Goal: Transaction & Acquisition: Book appointment/travel/reservation

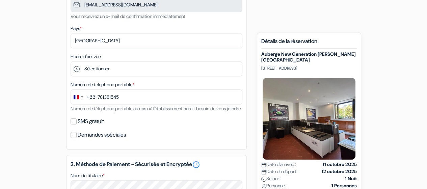
type input "7 81 38 15 45"
click at [426, 62] on html "Langue [GEOGRAPHIC_DATA] [GEOGRAPHIC_DATA] [GEOGRAPHIC_DATA]" at bounding box center [213, 143] width 427 height 588
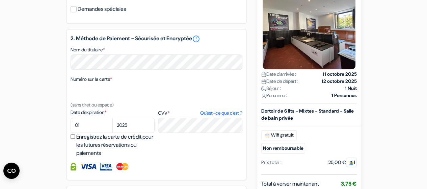
scroll to position [278, 0]
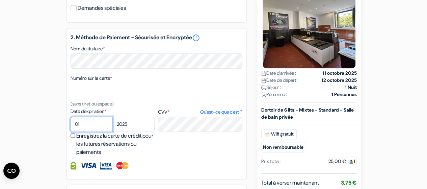
click at [97, 132] on select "01 02 03 04 05 06 07 08 09 10 11 12" at bounding box center [92, 124] width 42 height 15
select select "04"
click at [71, 126] on select "01 02 03 04 05 06 07 08 09 10 11 12" at bounding box center [92, 124] width 42 height 15
click at [133, 131] on select "2025 2026 2027 2028 2029 2030 2031 2032 2033 2034 2035 2036 2037 2038 2039 2040…" at bounding box center [134, 124] width 42 height 15
select select "2026"
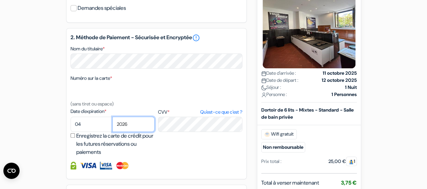
click at [113, 126] on select "2025 2026 2027 2028 2029 2030 2031 2032 2033 2034 2035 2036 2037 2038 2039 2040…" at bounding box center [134, 124] width 42 height 15
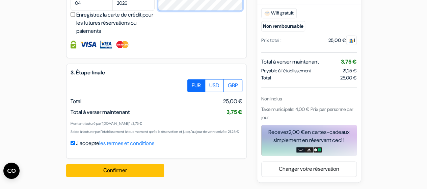
scroll to position [416, 0]
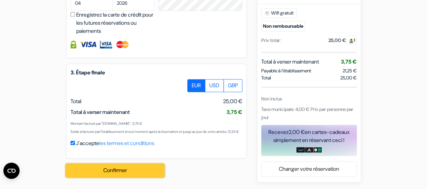
click at [137, 173] on button "Confirmer Loading..." at bounding box center [115, 170] width 98 height 13
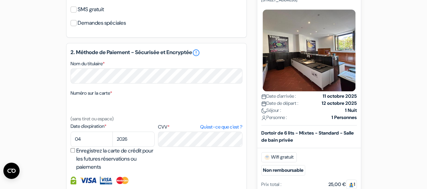
scroll to position [424, 0]
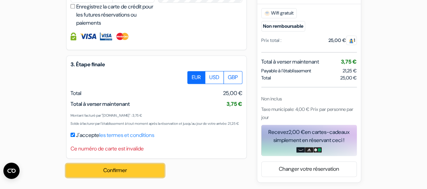
click at [135, 168] on button "Confirmer Loading..." at bounding box center [115, 170] width 98 height 13
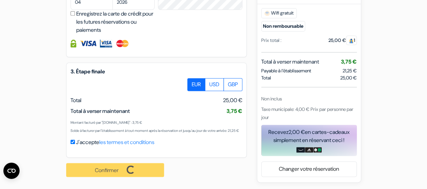
scroll to position [417, 0]
